Goal: Information Seeking & Learning: Learn about a topic

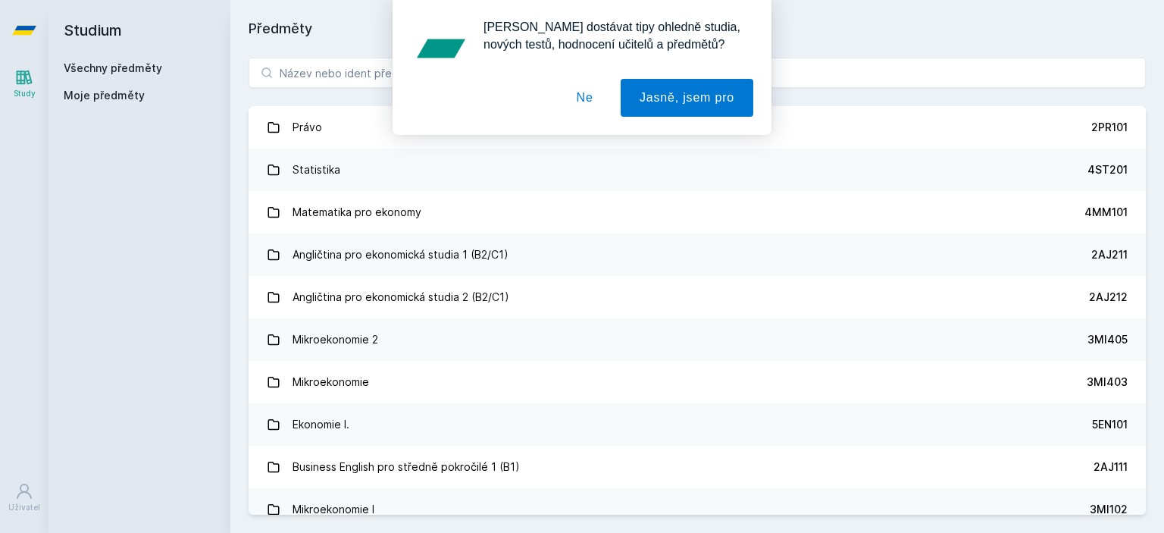
click at [594, 108] on button "Ne" at bounding box center [585, 98] width 55 height 38
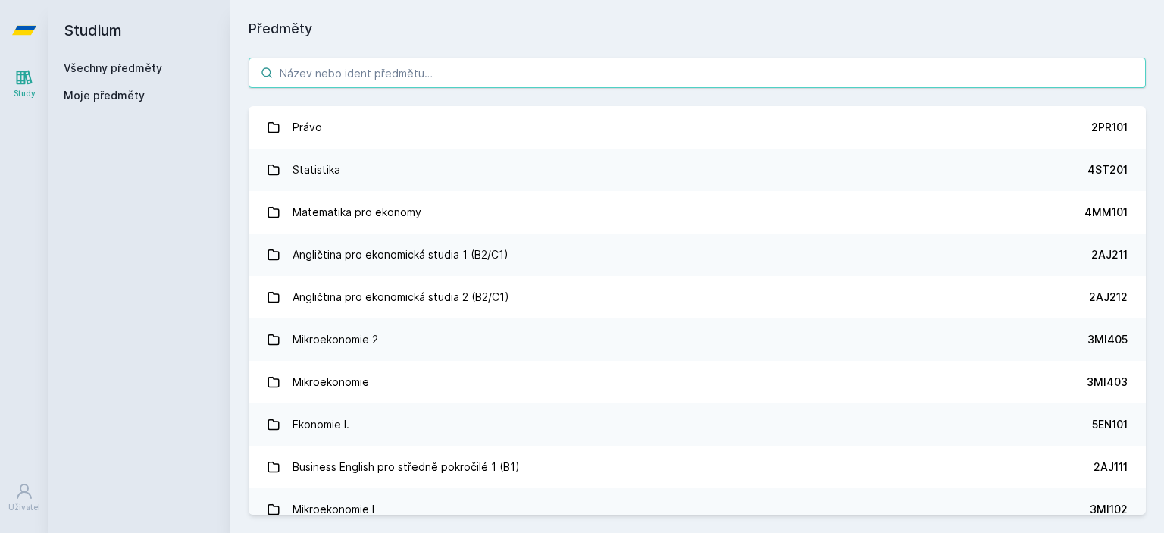
click at [495, 80] on input "search" at bounding box center [698, 73] width 898 height 30
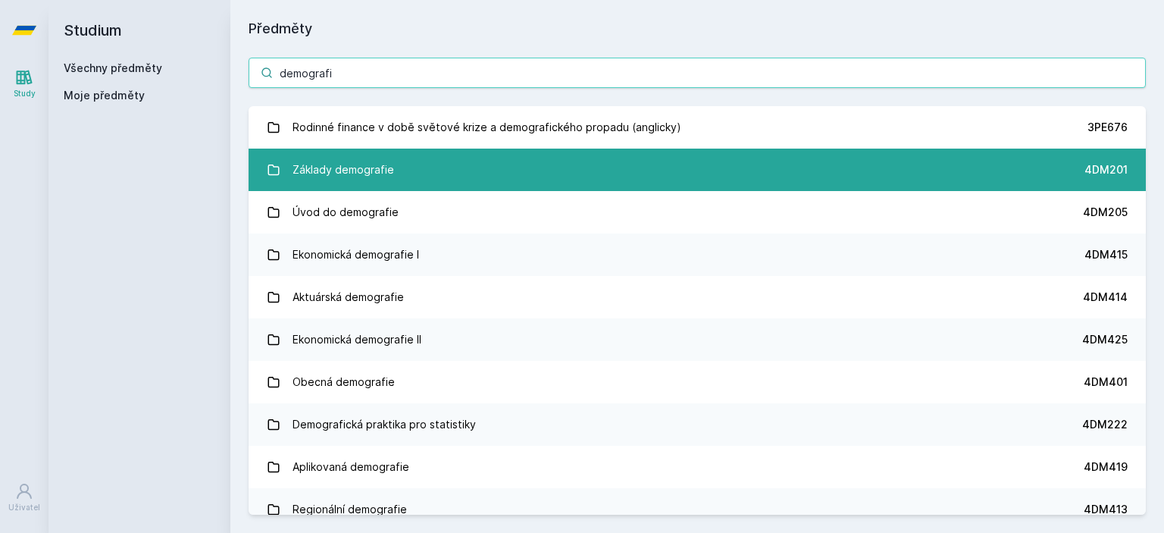
type input "demografi"
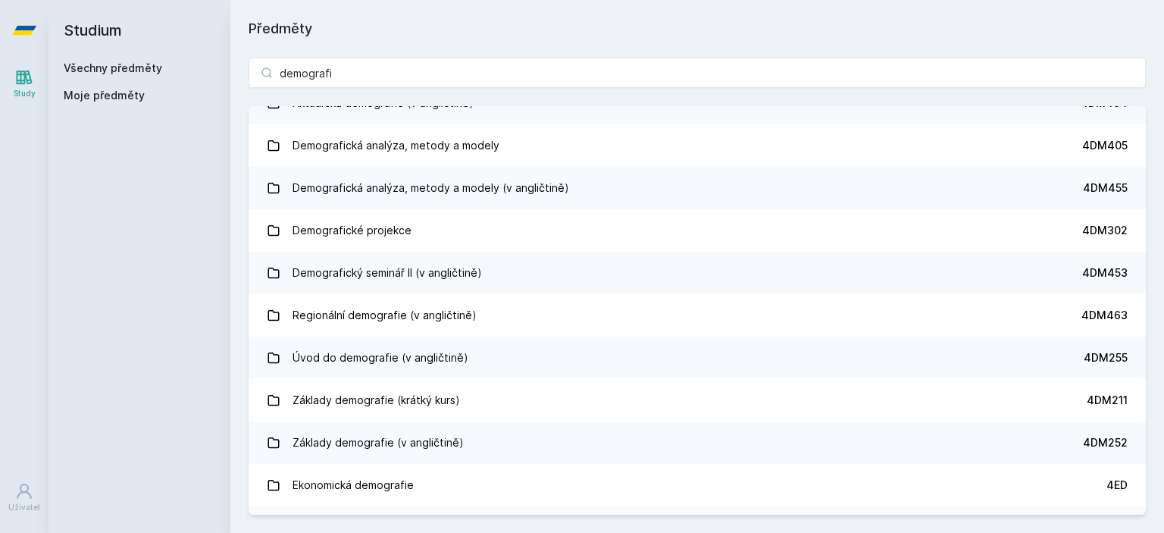
scroll to position [1119, 0]
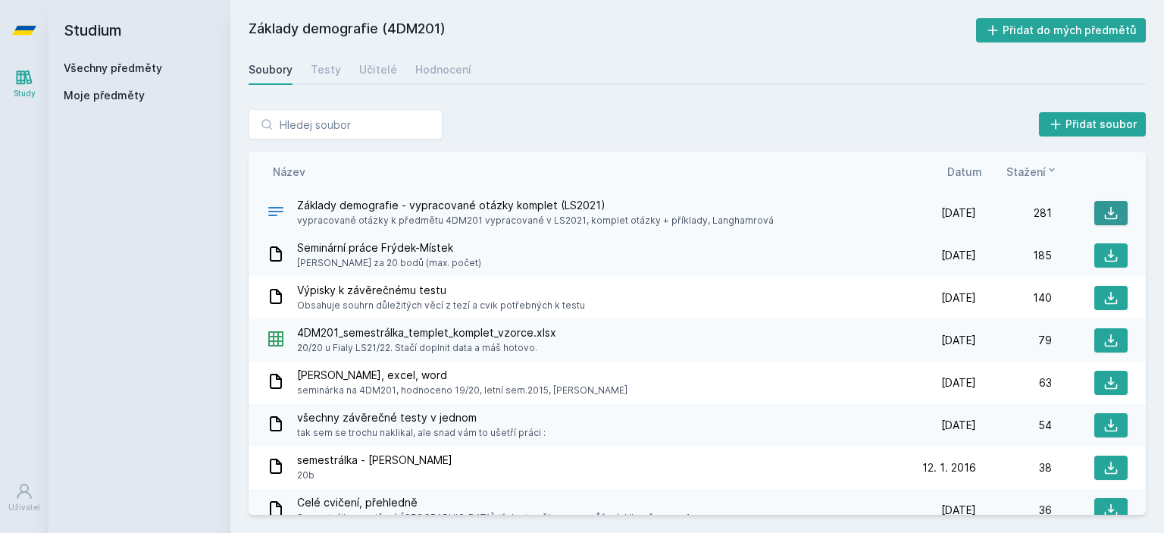
click at [1111, 211] on button at bounding box center [1111, 213] width 33 height 24
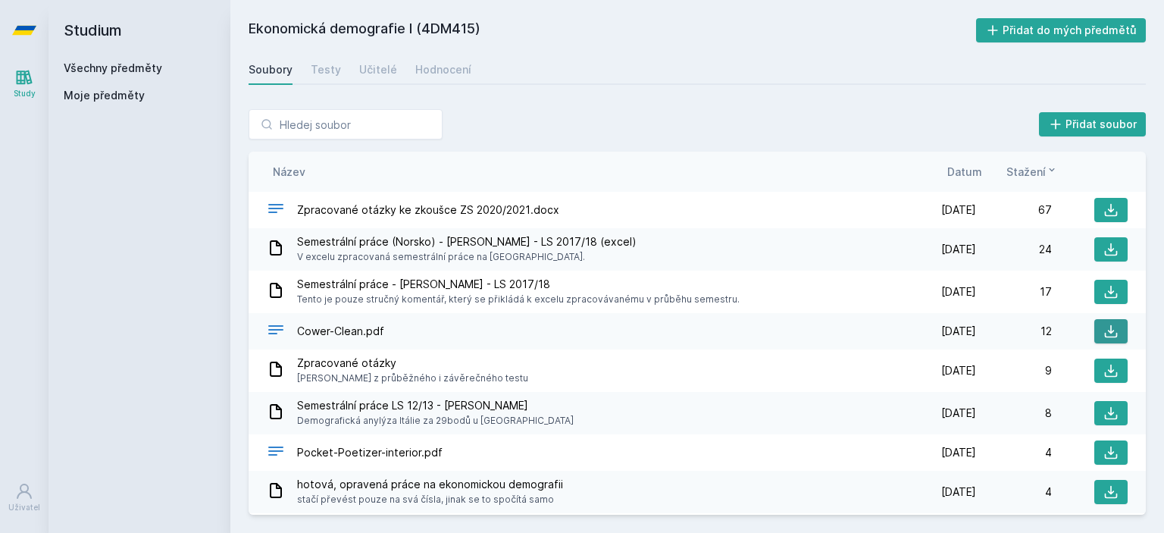
click at [1105, 329] on icon at bounding box center [1111, 331] width 13 height 13
drag, startPoint x: 727, startPoint y: 330, endPoint x: 592, endPoint y: 351, distance: 136.6
click at [592, 351] on div "Zpracované otázky Otázky z průběžného i závěrečného testu 13. 6. 12 13. 6. 2012…" at bounding box center [698, 370] width 898 height 42
click at [1104, 208] on icon at bounding box center [1111, 209] width 15 height 15
